Goal: Navigation & Orientation: Find specific page/section

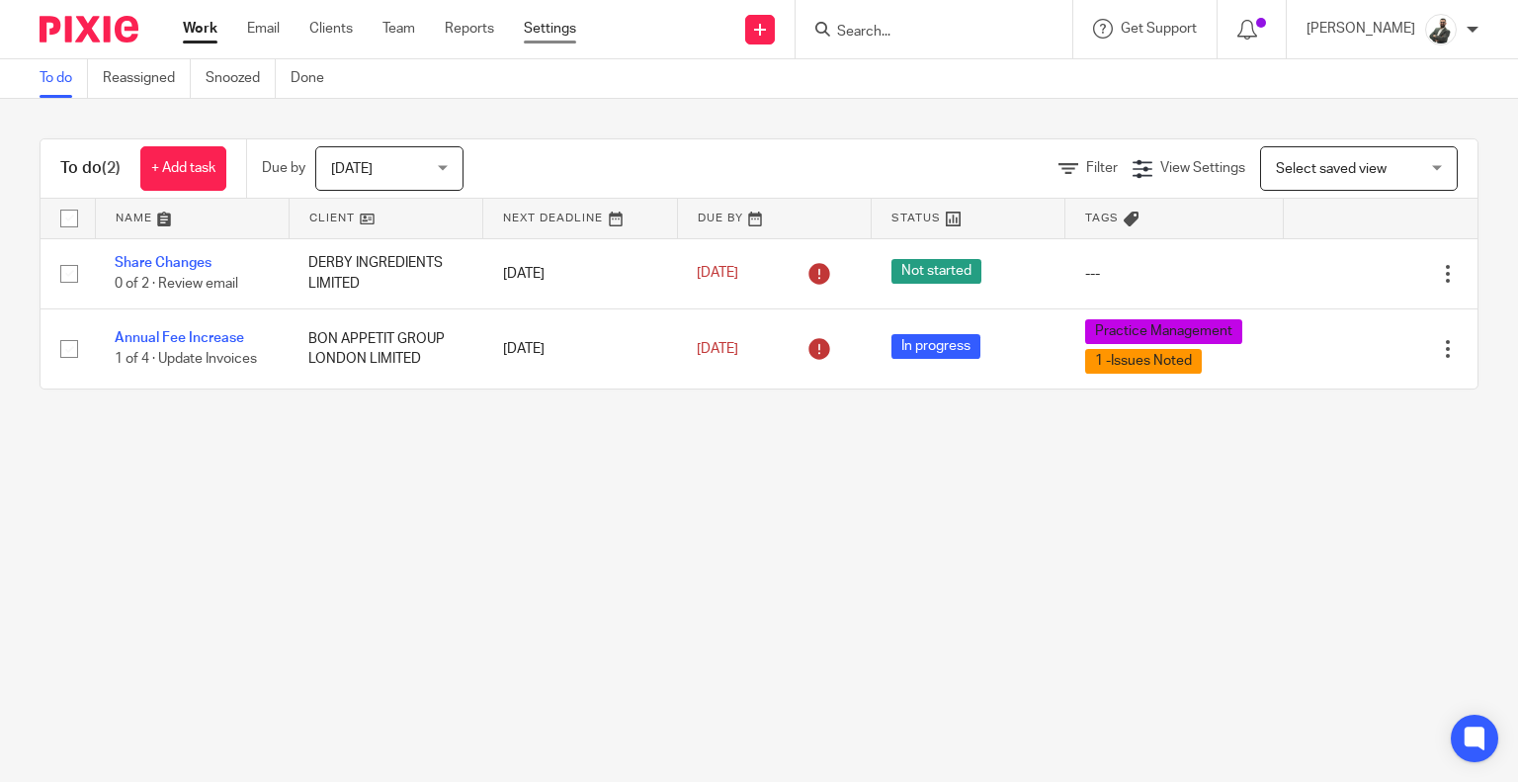
click at [536, 30] on link "Settings" at bounding box center [550, 29] width 52 height 20
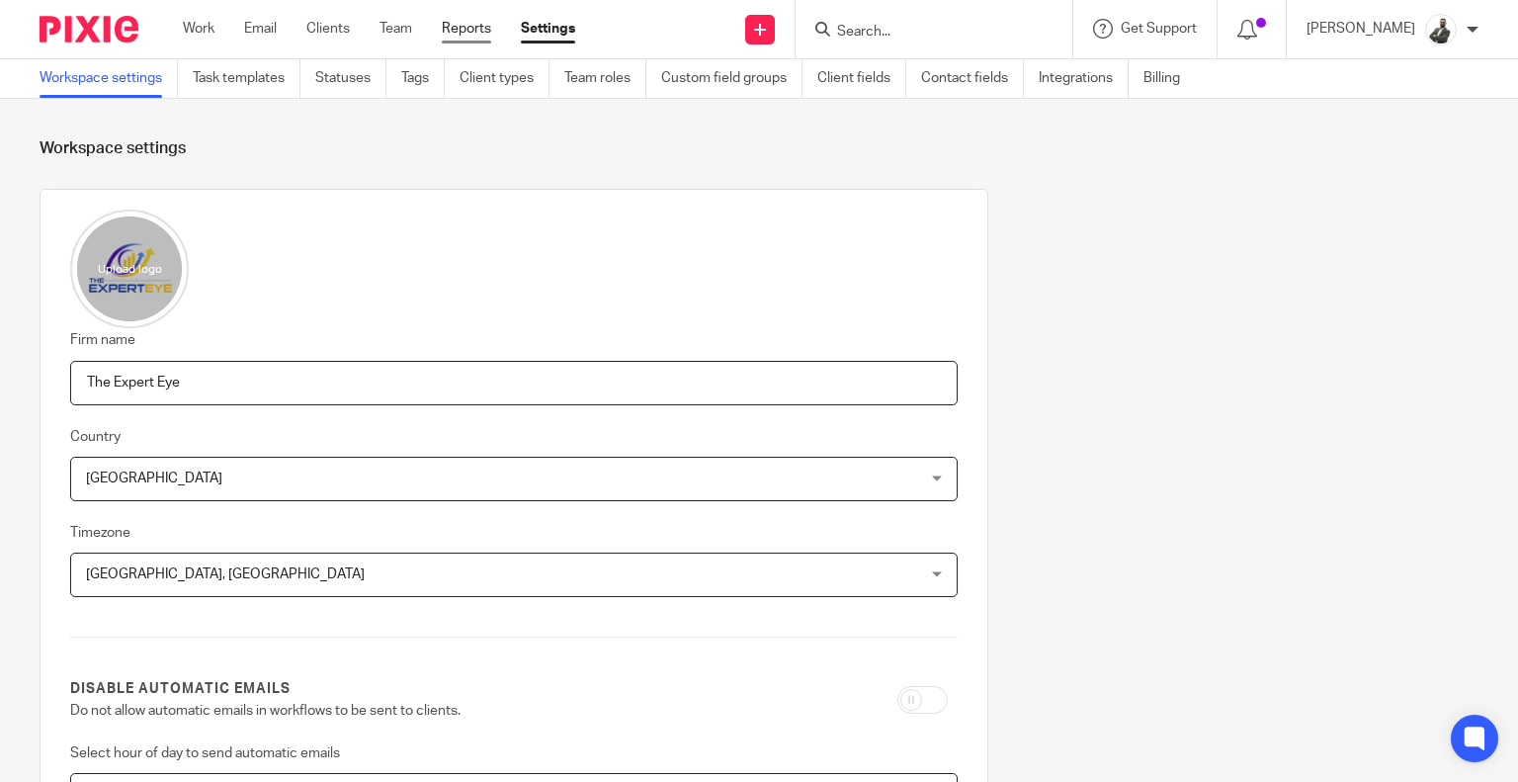
click at [491, 29] on link "Reports" at bounding box center [466, 29] width 49 height 20
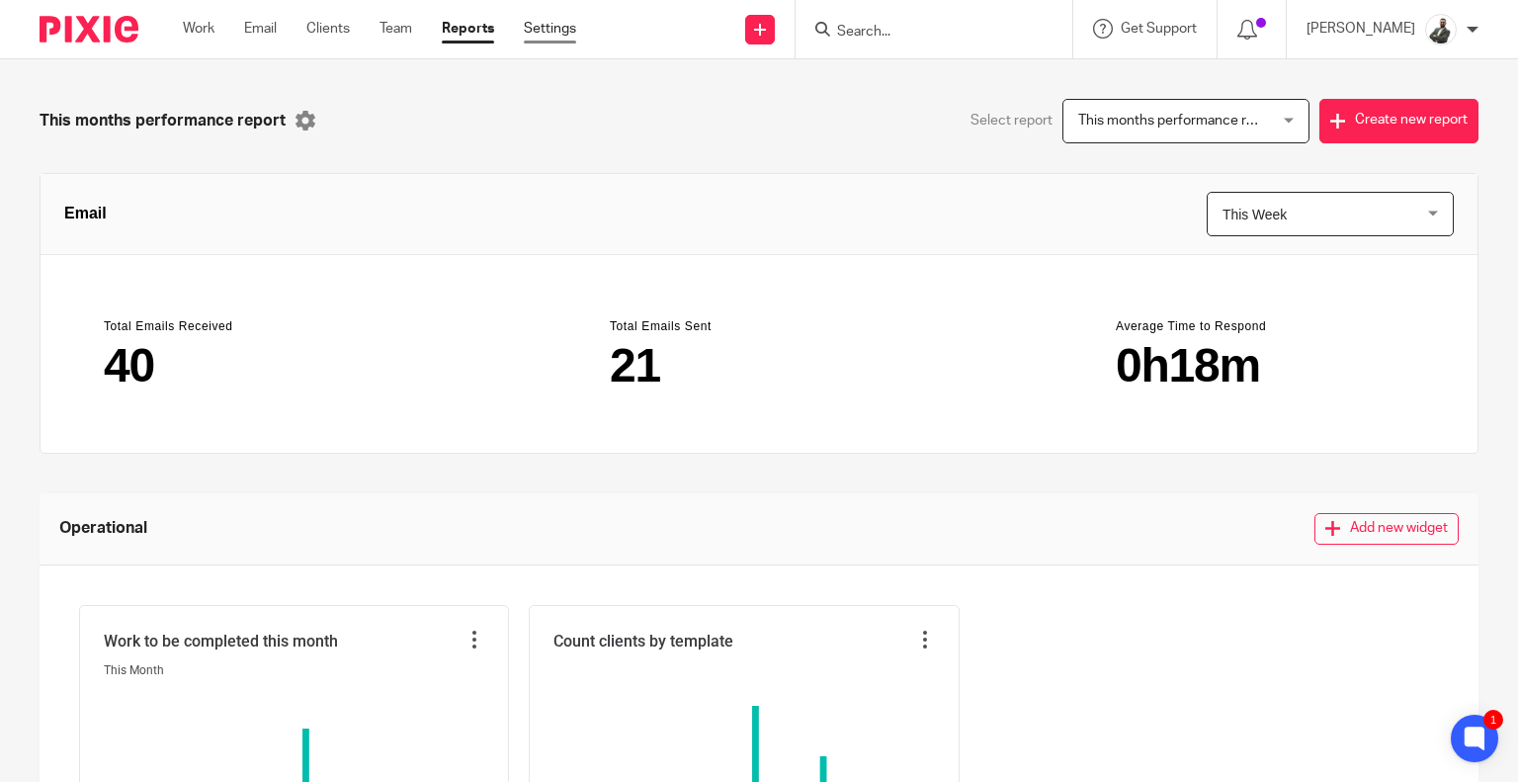
click at [526, 31] on link "Settings" at bounding box center [550, 29] width 52 height 20
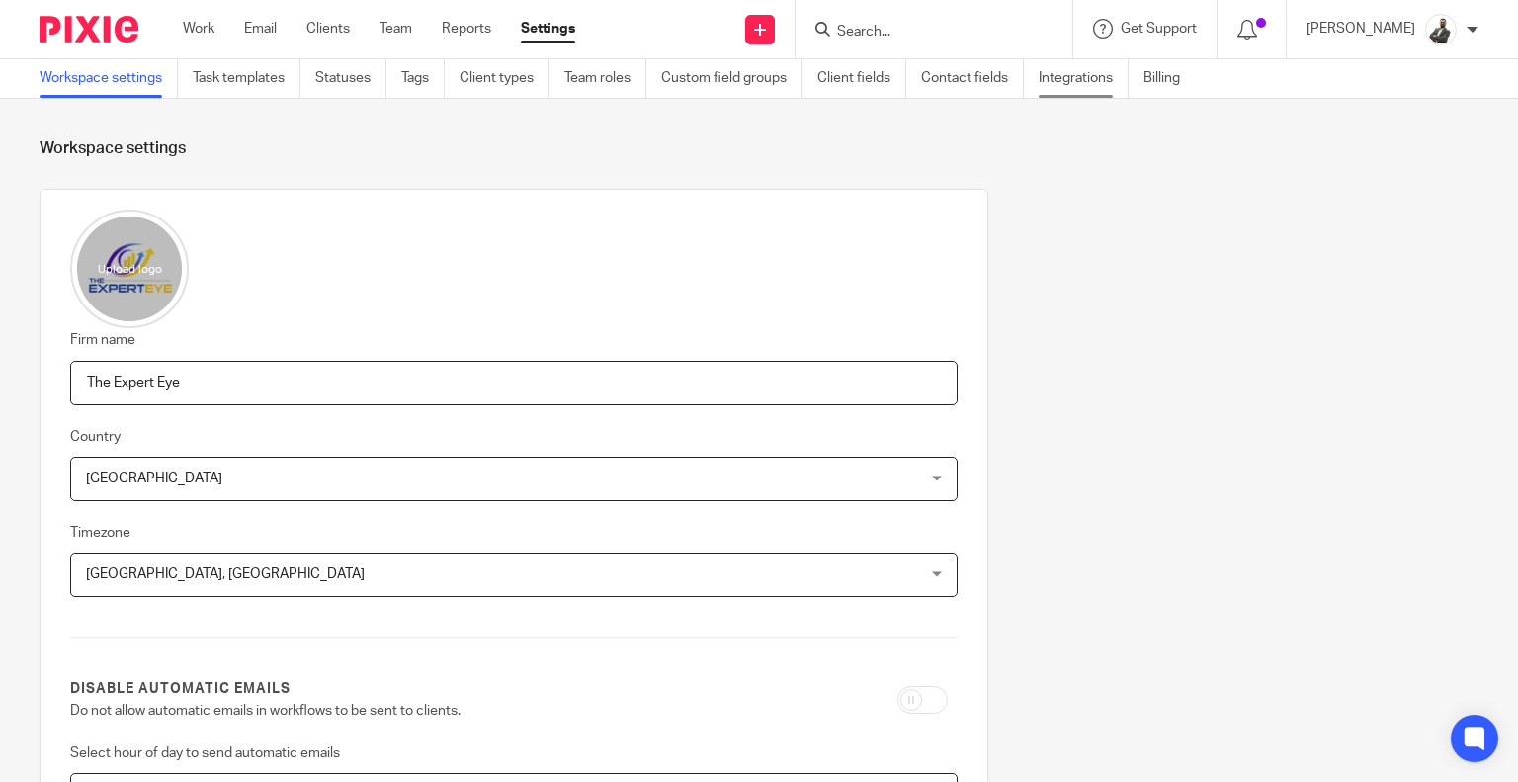
click at [1083, 94] on link "Integrations" at bounding box center [1084, 78] width 90 height 39
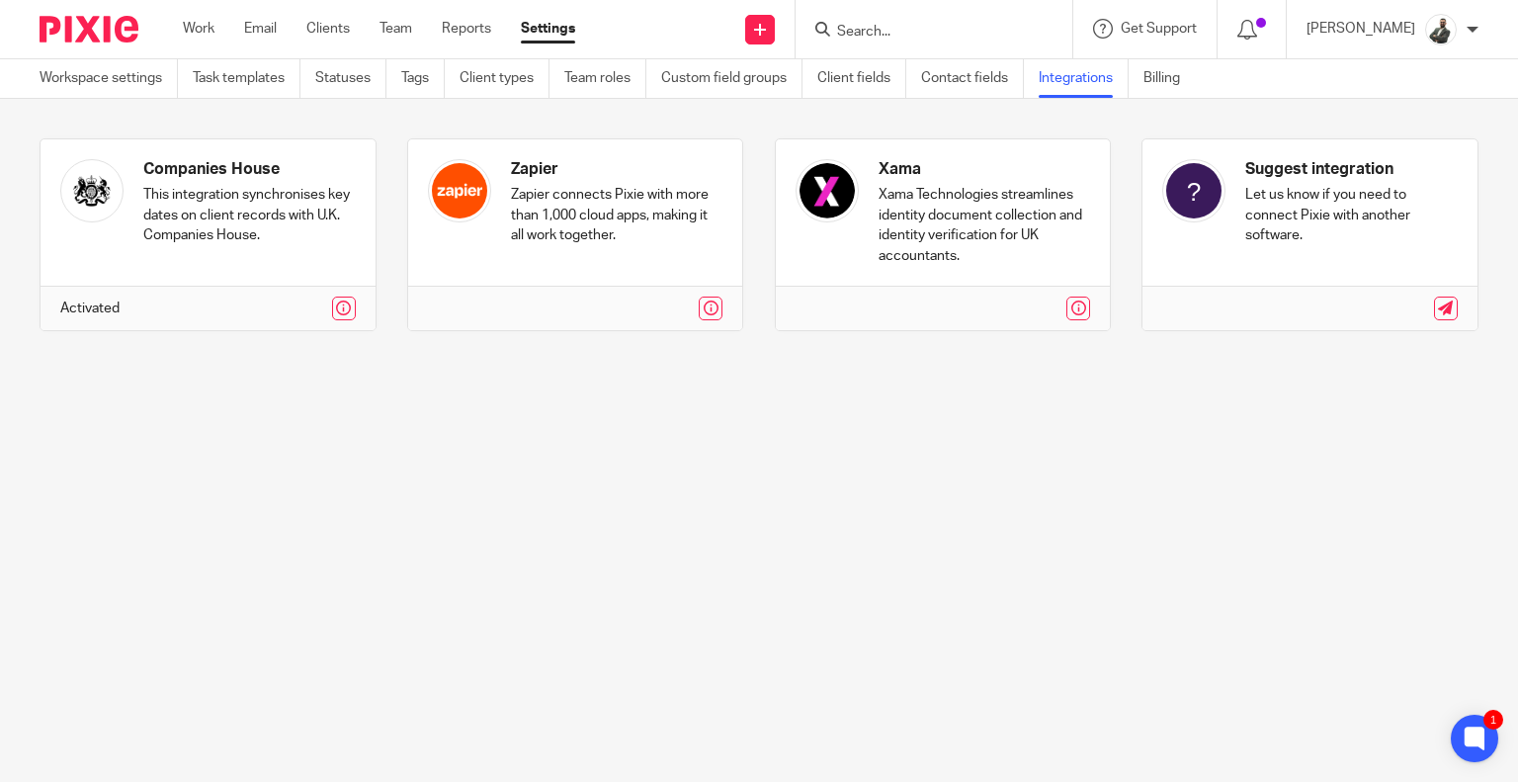
click at [994, 244] on link at bounding box center [943, 234] width 335 height 191
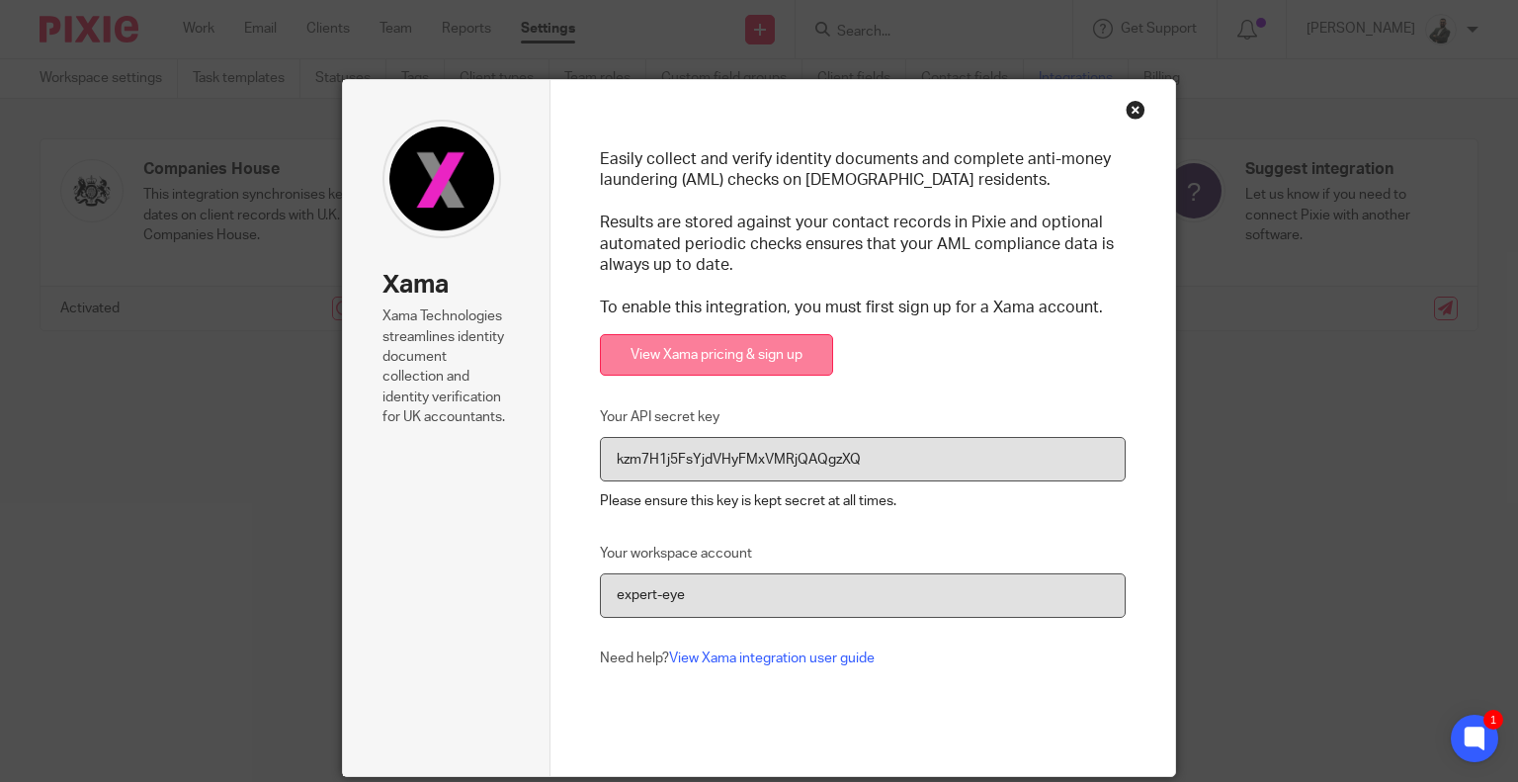
click at [679, 368] on link "View Xama pricing & sign up" at bounding box center [716, 355] width 233 height 42
